Goal: Task Accomplishment & Management: Use online tool/utility

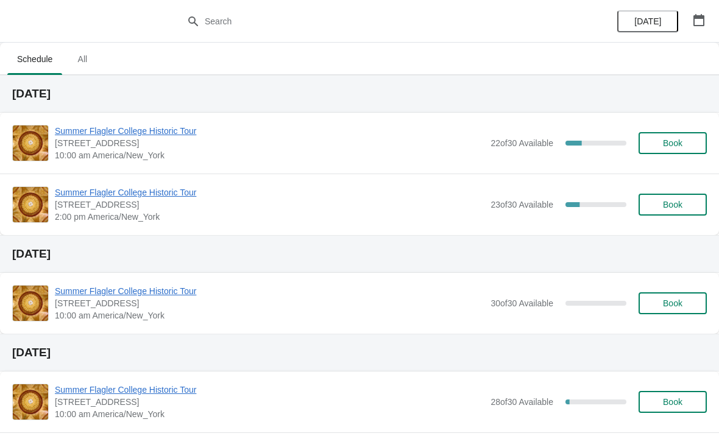
click at [185, 125] on span "Summer Flagler College Historic Tour" at bounding box center [269, 131] width 429 height 12
click at [95, 125] on span "Summer Flagler College Historic Tour" at bounding box center [269, 131] width 429 height 12
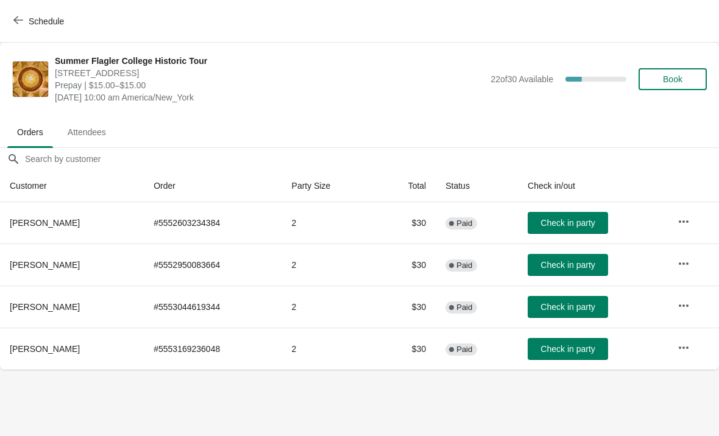
click at [19, 21] on icon "button" at bounding box center [18, 20] width 10 height 10
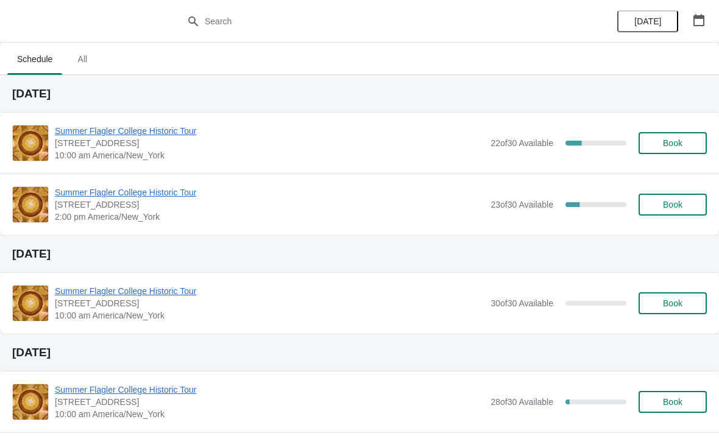
click at [77, 197] on span "Summer Flagler College Historic Tour" at bounding box center [269, 192] width 429 height 12
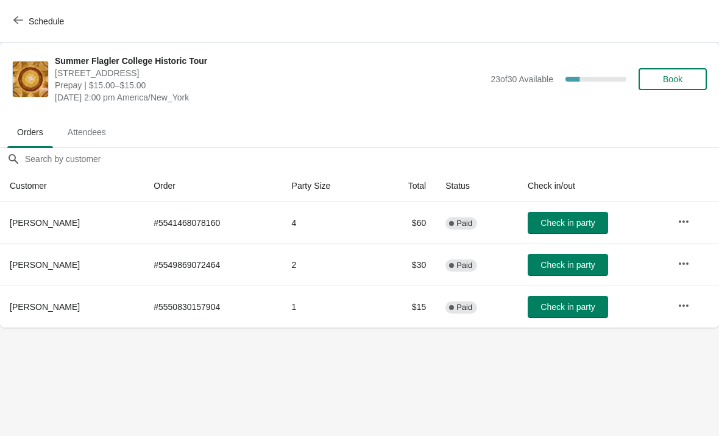
click at [683, 266] on icon "button" at bounding box center [683, 264] width 12 height 12
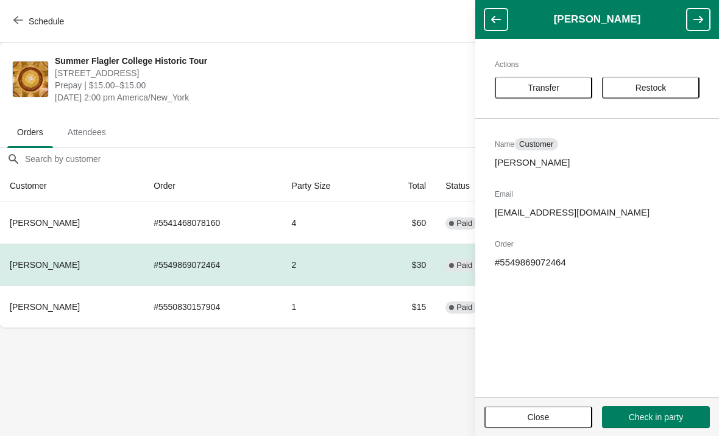
click at [571, 91] on span "Transfer" at bounding box center [544, 88] width 76 height 10
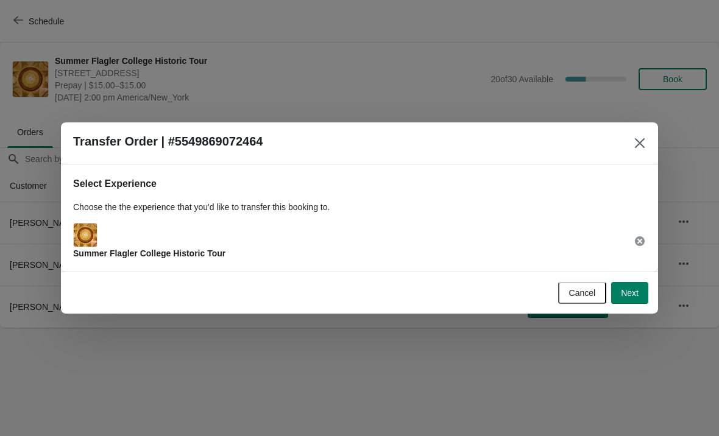
click at [634, 293] on span "Next" at bounding box center [630, 293] width 18 height 10
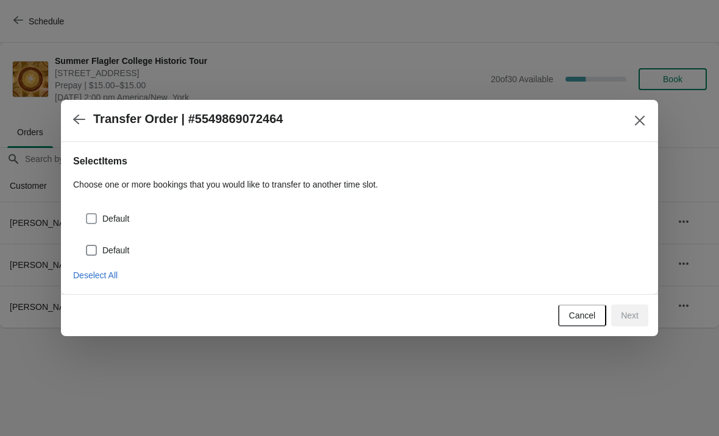
click at [91, 214] on span at bounding box center [91, 218] width 11 height 11
click at [87, 214] on input "Default" at bounding box center [86, 213] width 1 height 1
checkbox input "true"
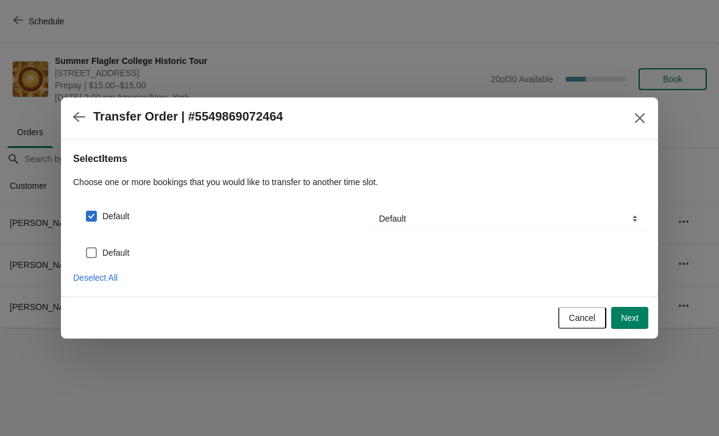
click at [91, 251] on span at bounding box center [91, 252] width 11 height 11
click at [87, 248] on input "Default" at bounding box center [86, 247] width 1 height 1
checkbox input "true"
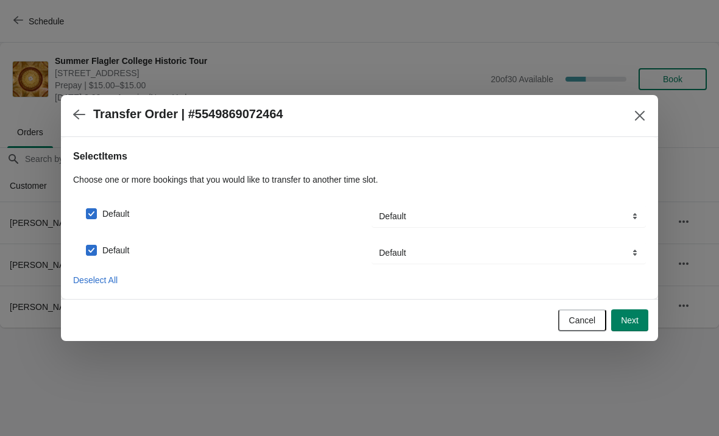
click at [631, 322] on span "Next" at bounding box center [630, 321] width 18 height 10
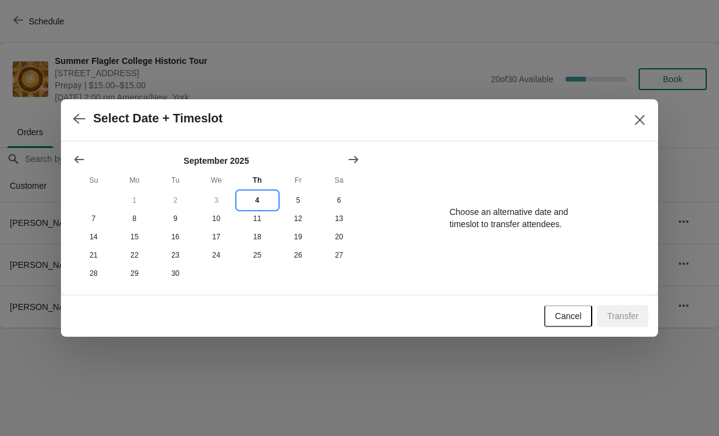
click at [259, 198] on button "4" at bounding box center [257, 200] width 41 height 18
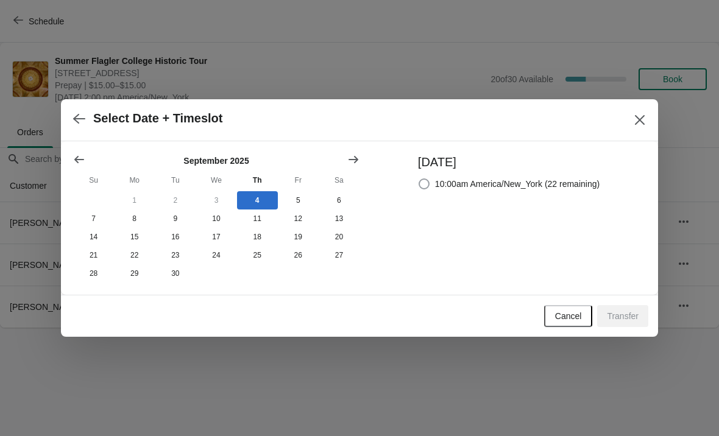
click at [422, 178] on span at bounding box center [424, 183] width 11 height 11
click at [419, 178] on input "10:00am America/New_York (22 remaining)" at bounding box center [419, 178] width 1 height 1
radio input "true"
click at [626, 310] on button "Transfer" at bounding box center [622, 316] width 51 height 22
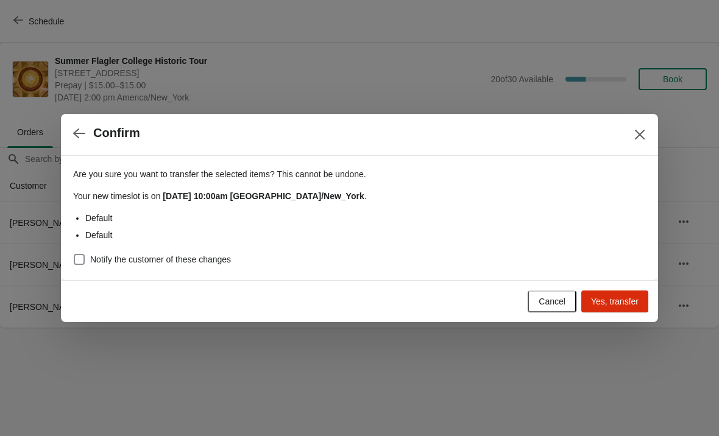
click at [635, 299] on span "Yes, transfer" at bounding box center [615, 302] width 48 height 10
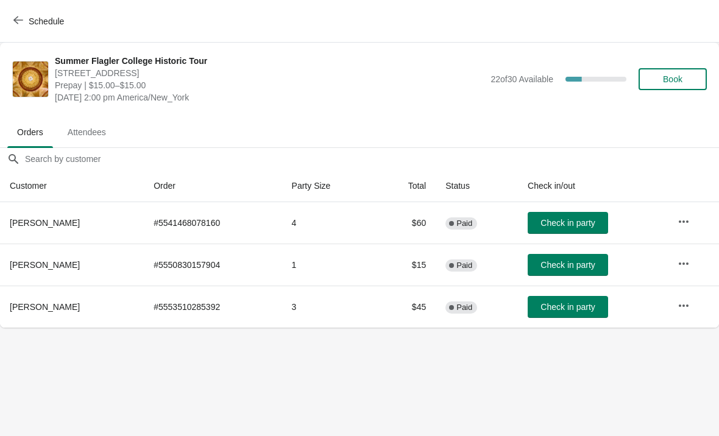
click at [20, 22] on icon "button" at bounding box center [18, 20] width 10 height 10
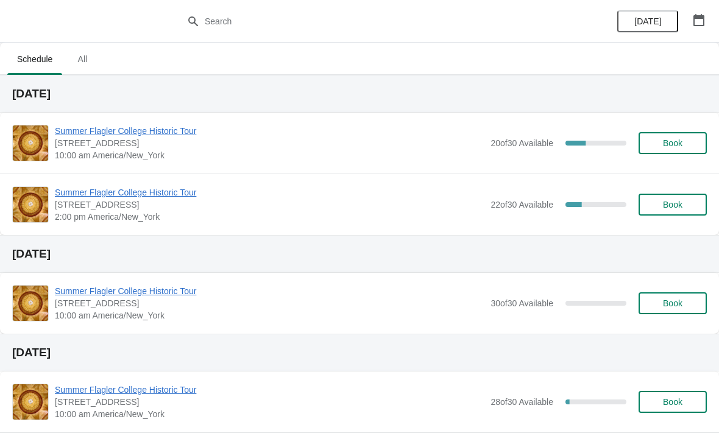
click at [154, 136] on span "Summer Flagler College Historic Tour" at bounding box center [269, 131] width 429 height 12
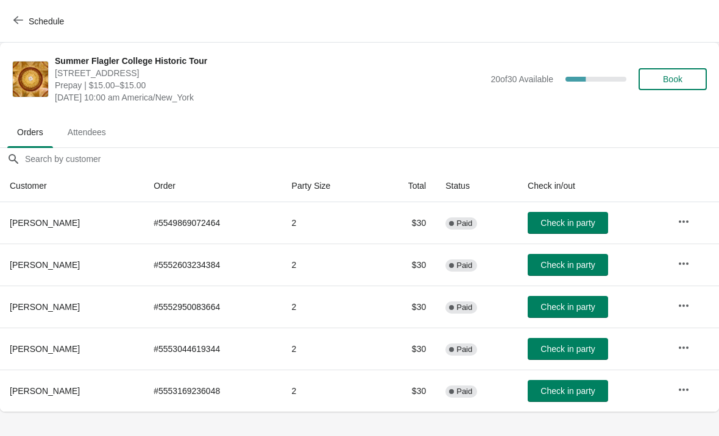
click at [576, 219] on span "Check in party" at bounding box center [567, 223] width 54 height 10
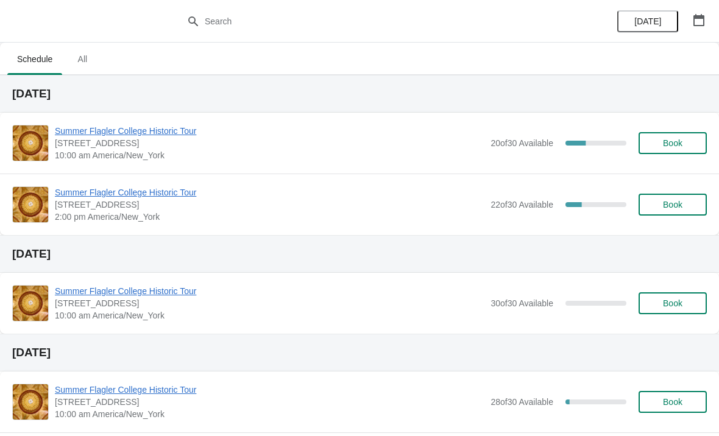
click at [168, 125] on span "Summer Flagler College Historic Tour" at bounding box center [269, 131] width 429 height 12
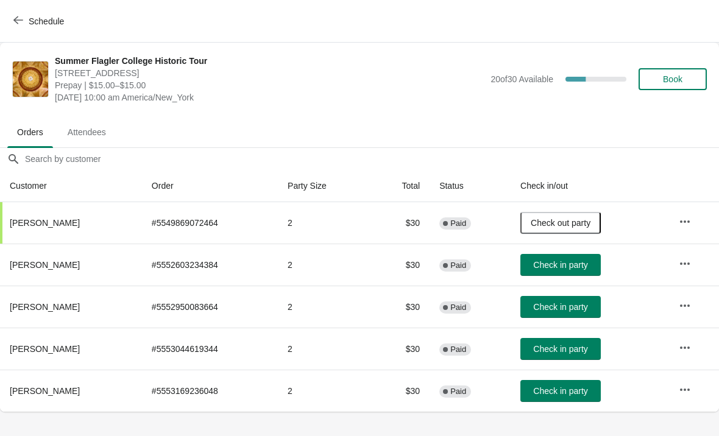
click at [597, 261] on button "Check in party" at bounding box center [560, 265] width 80 height 22
